Goal: Task Accomplishment & Management: Use online tool/utility

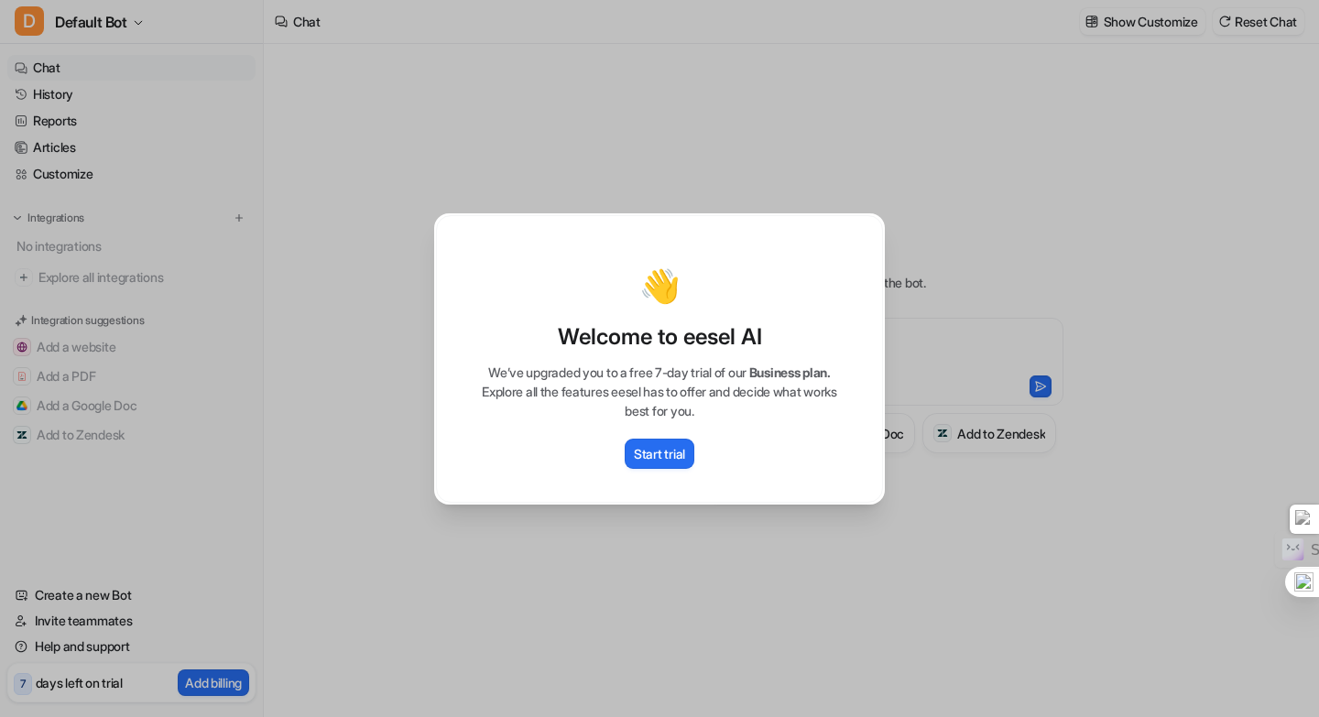
type textarea "**********"
click at [678, 459] on p "Start trial" at bounding box center [659, 453] width 51 height 19
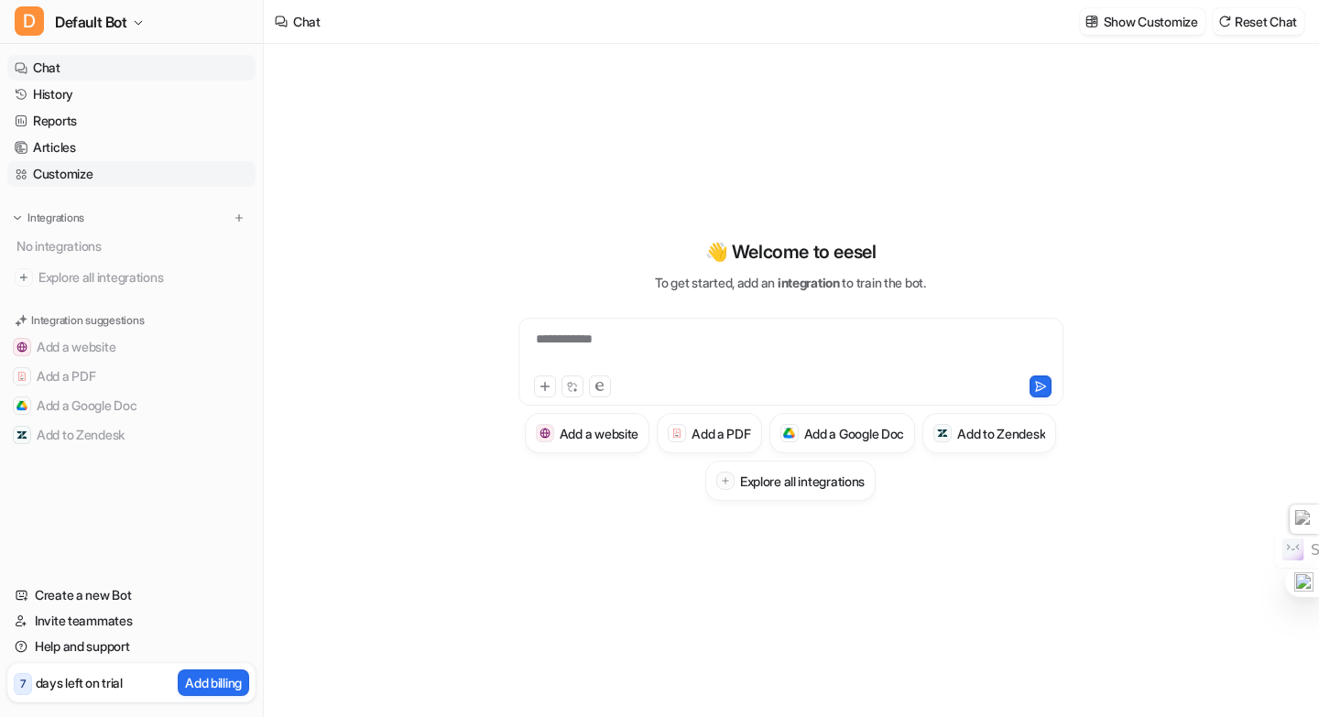
click at [104, 181] on link "Customize" at bounding box center [131, 174] width 248 height 26
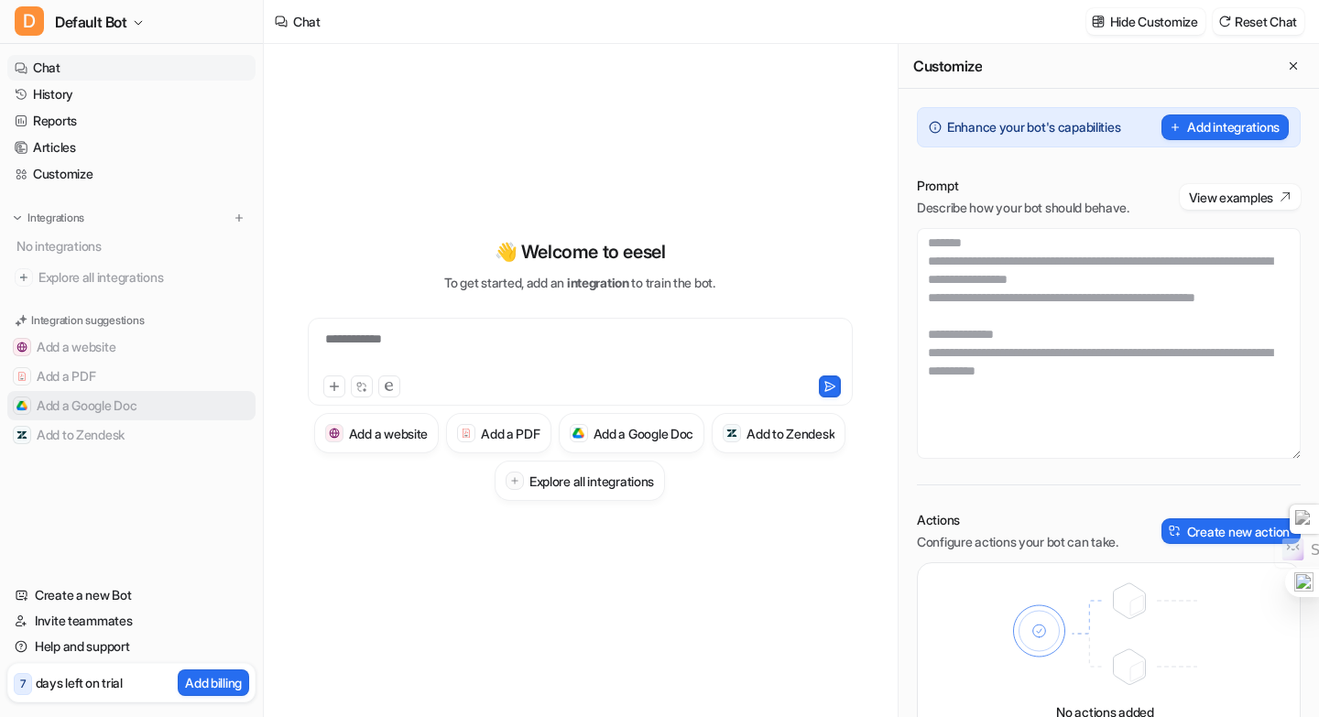
click at [131, 410] on button "Add a Google Doc" at bounding box center [131, 405] width 248 height 29
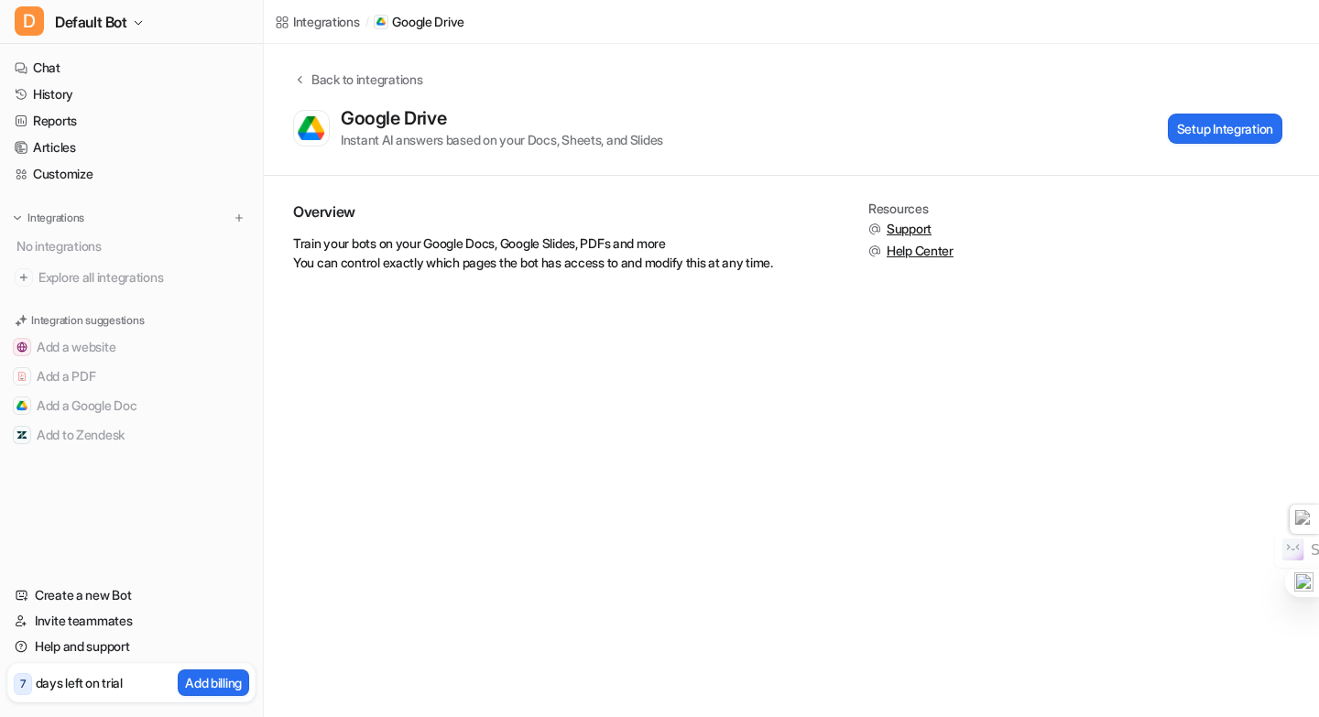
click at [917, 351] on div "Integrations / Google Drive Back to integrations Google Drive Instant AI answer…" at bounding box center [659, 358] width 1319 height 717
click at [1208, 134] on button "Setup Integration" at bounding box center [1225, 129] width 115 height 30
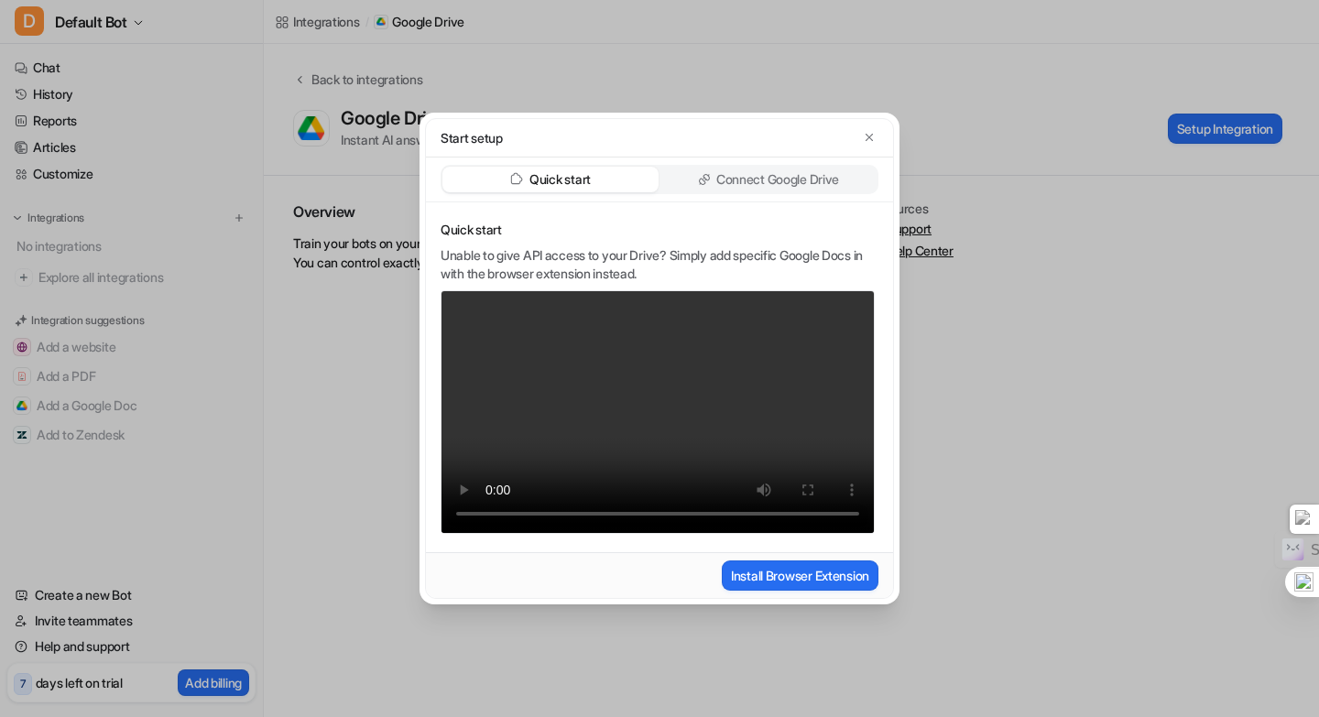
click at [727, 191] on div "Connect Google Drive" at bounding box center [769, 180] width 216 height 26
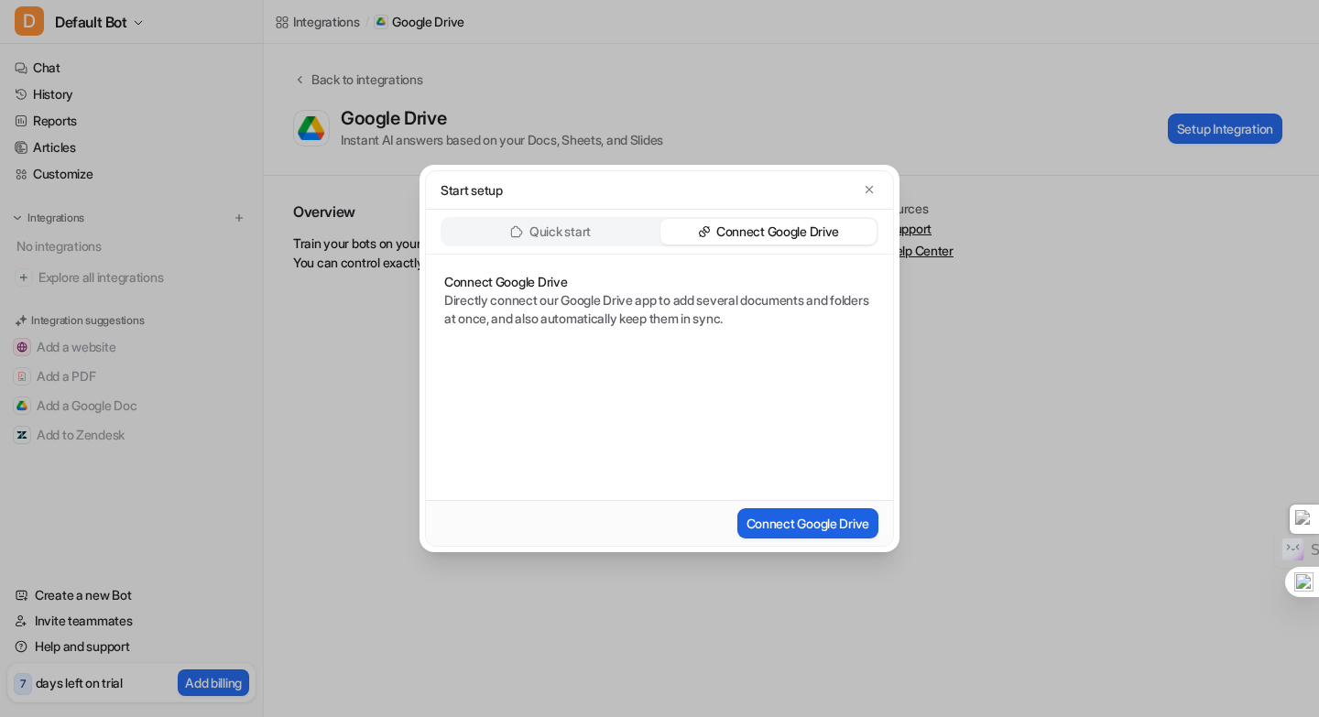
click at [833, 522] on button "Connect Google Drive" at bounding box center [808, 524] width 141 height 30
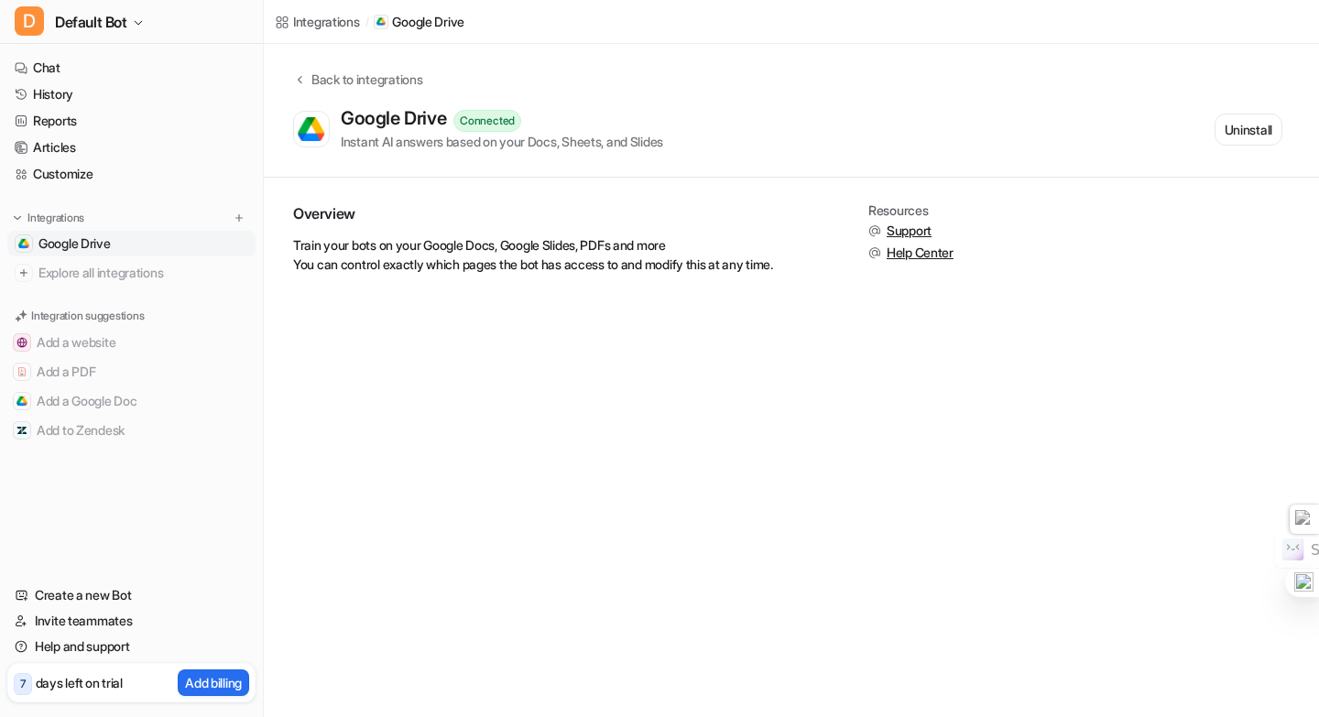
click at [1042, 434] on div "Integrations / Google Drive Back to integrations Google Drive Connected Instant…" at bounding box center [659, 358] width 1319 height 717
click at [120, 62] on link "Chat" at bounding box center [131, 68] width 248 height 26
